Goal: Check status: Check status

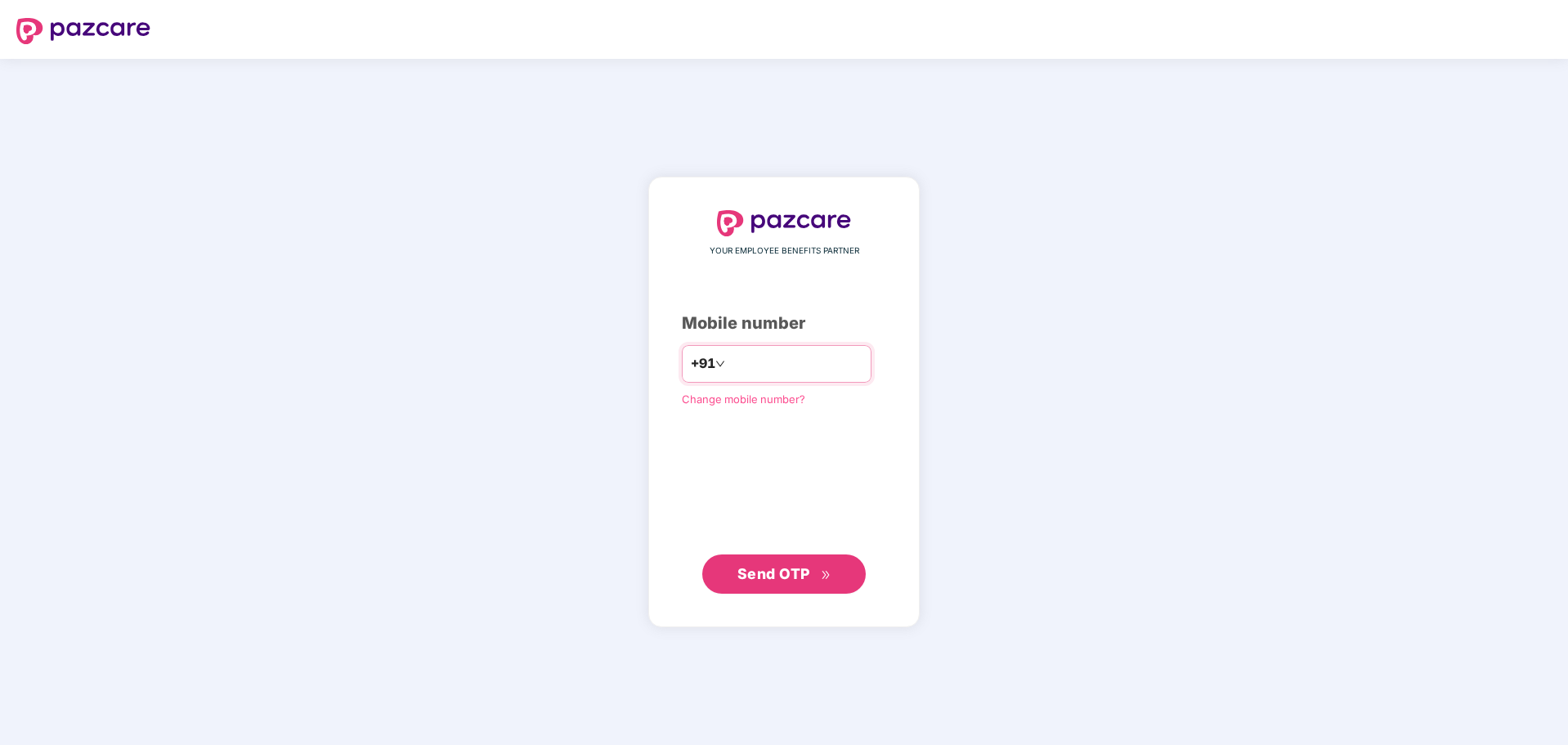
click at [820, 365] on input "number" at bounding box center [795, 364] width 134 height 26
type input "**********"
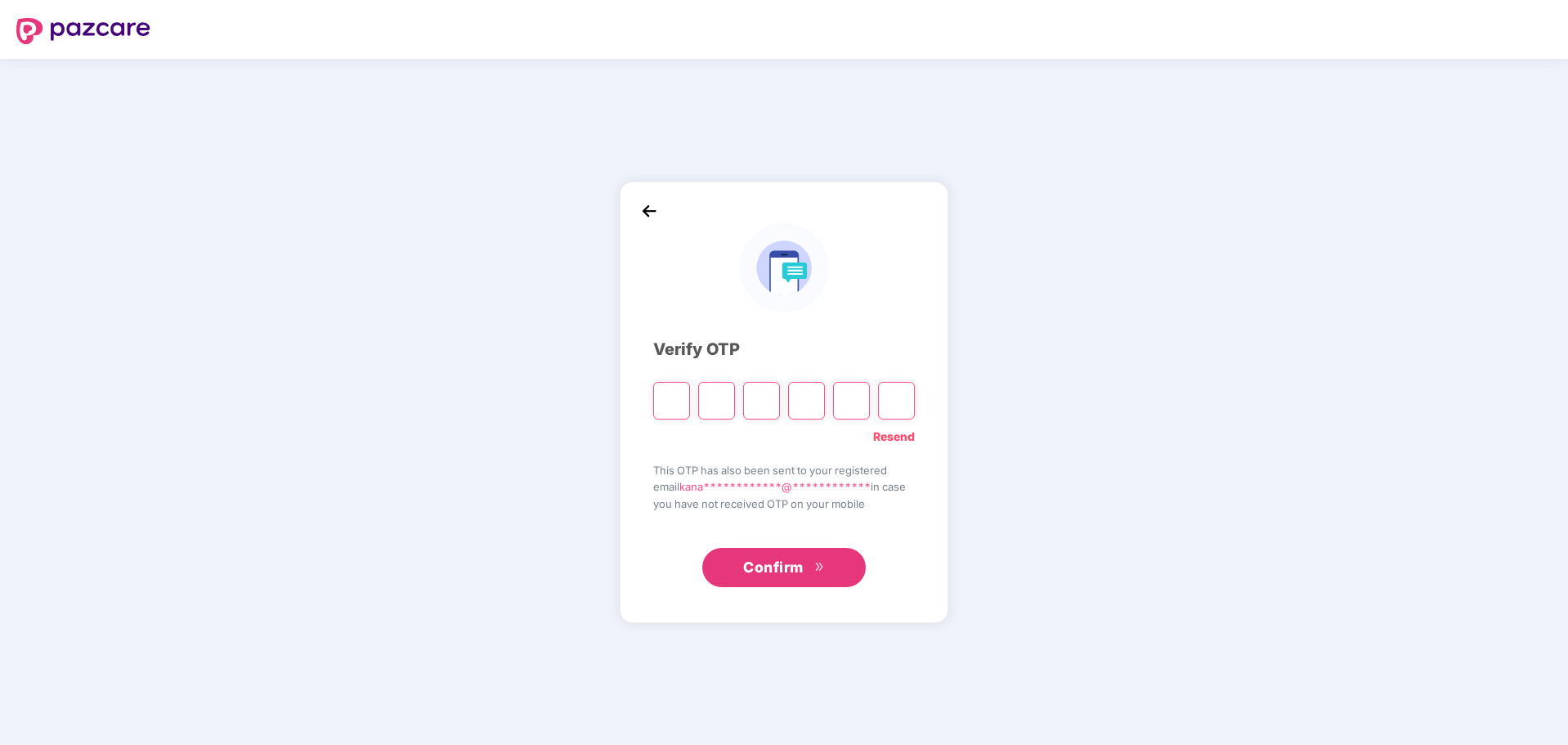
type input "*"
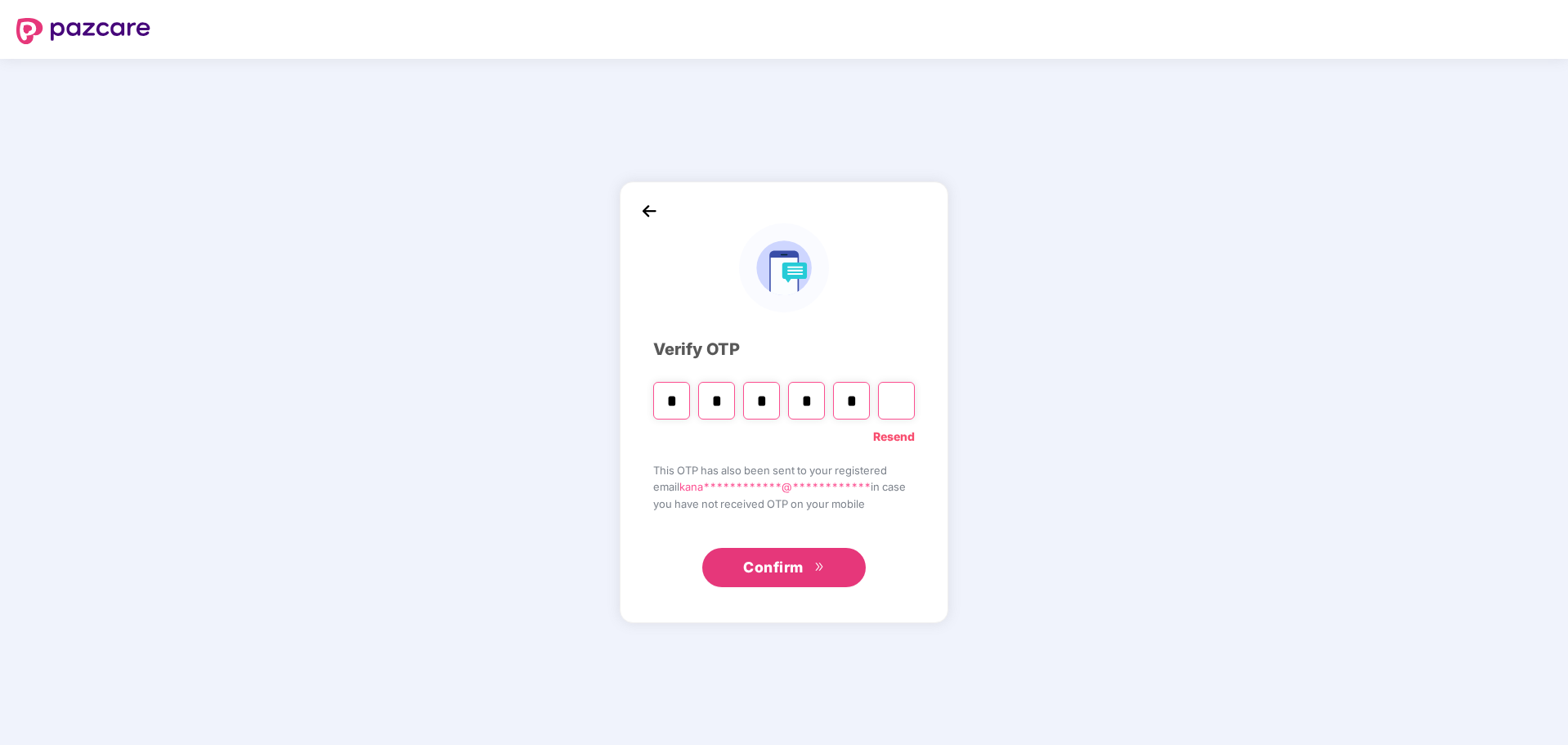
type input "*"
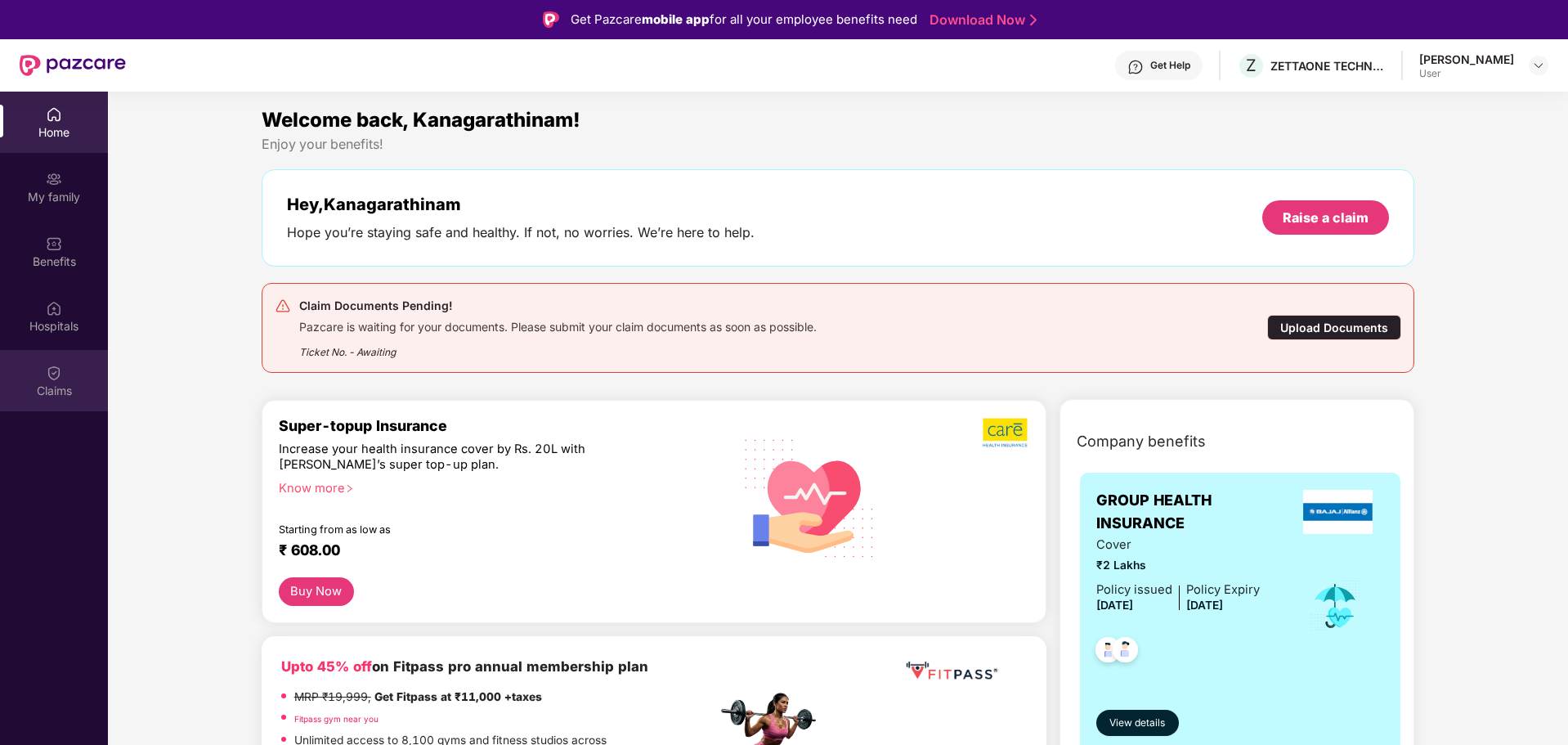
click at [73, 380] on div "Claims" at bounding box center [53, 380] width 107 height 62
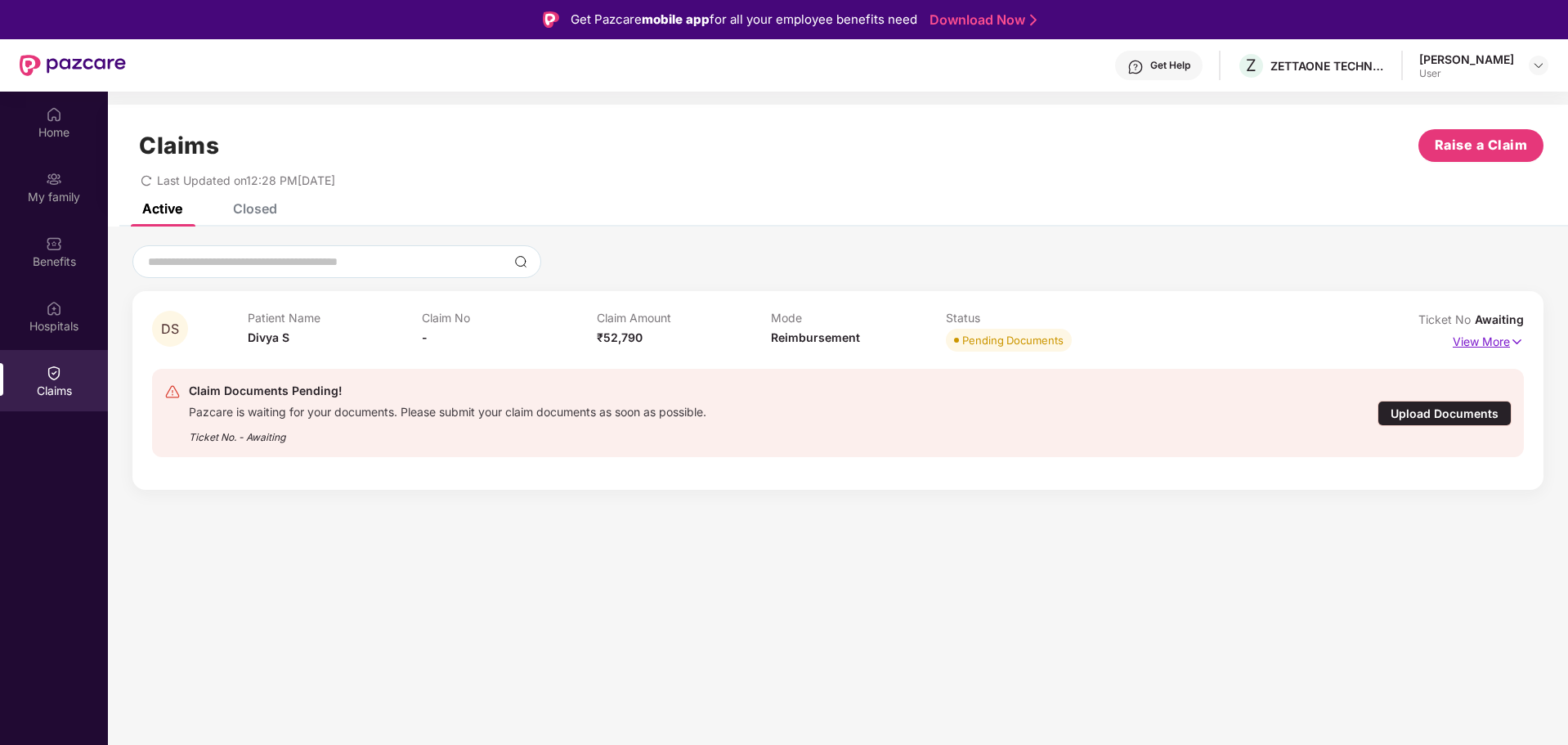
click at [1500, 343] on p "View More" at bounding box center [1489, 340] width 71 height 22
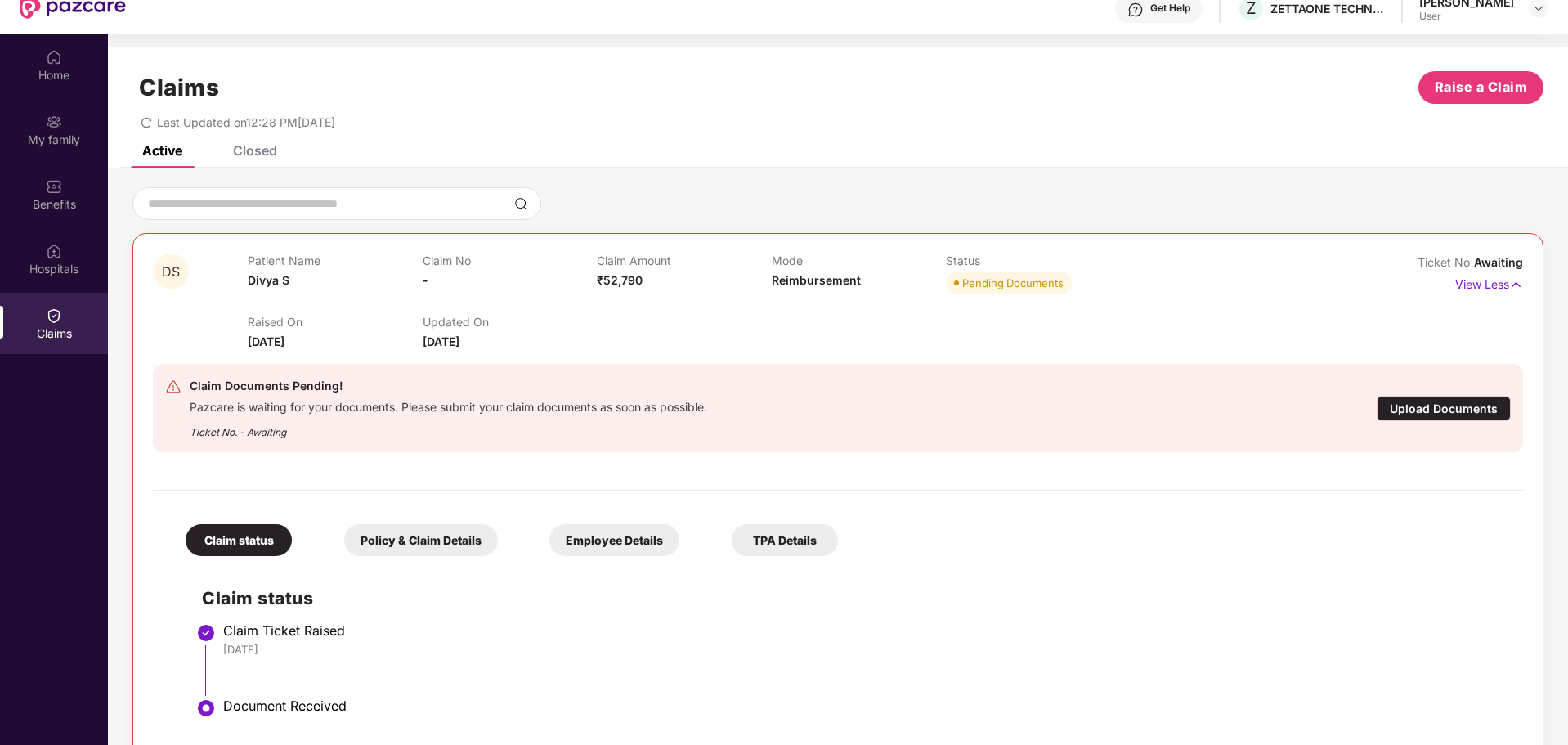
scroll to position [92, 0]
